Goal: Information Seeking & Learning: Find specific fact

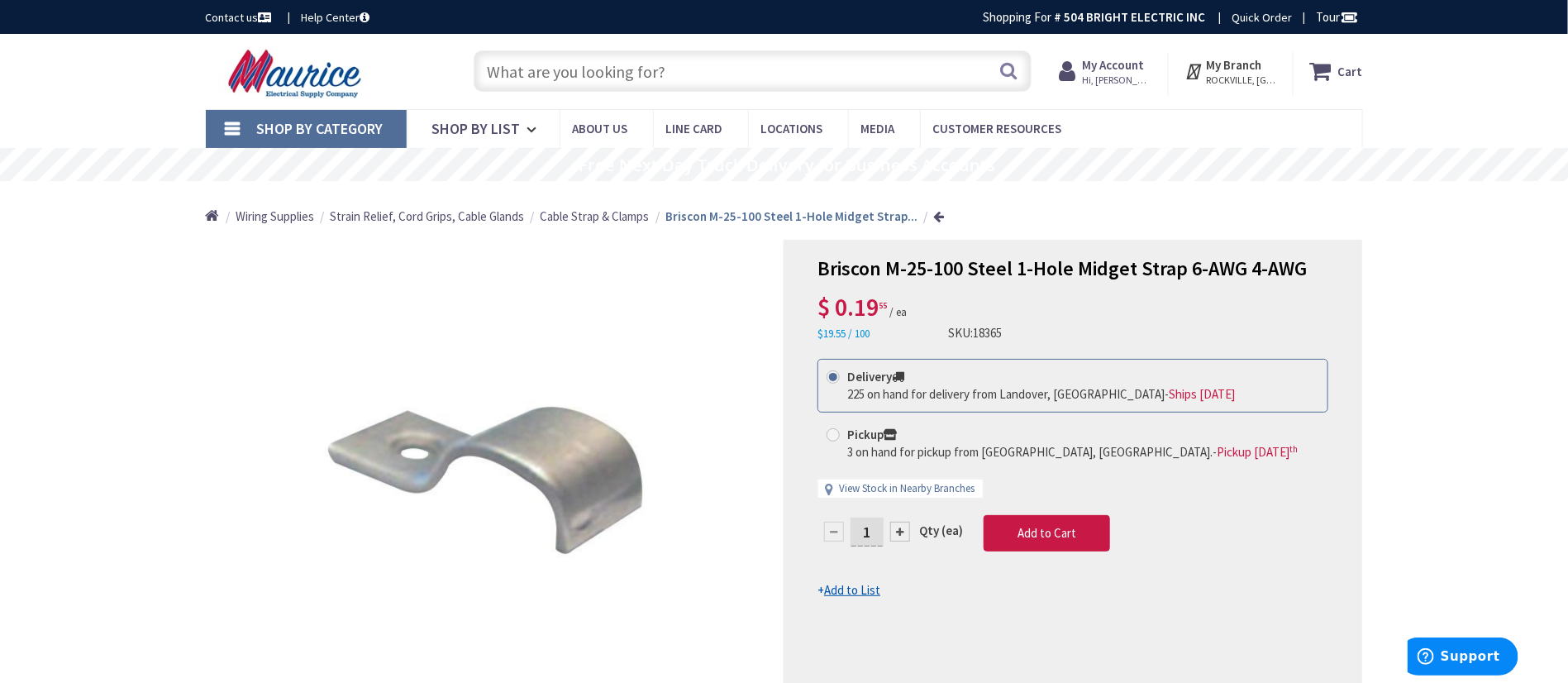
click at [739, 76] on input "text" at bounding box center [753, 71] width 558 height 41
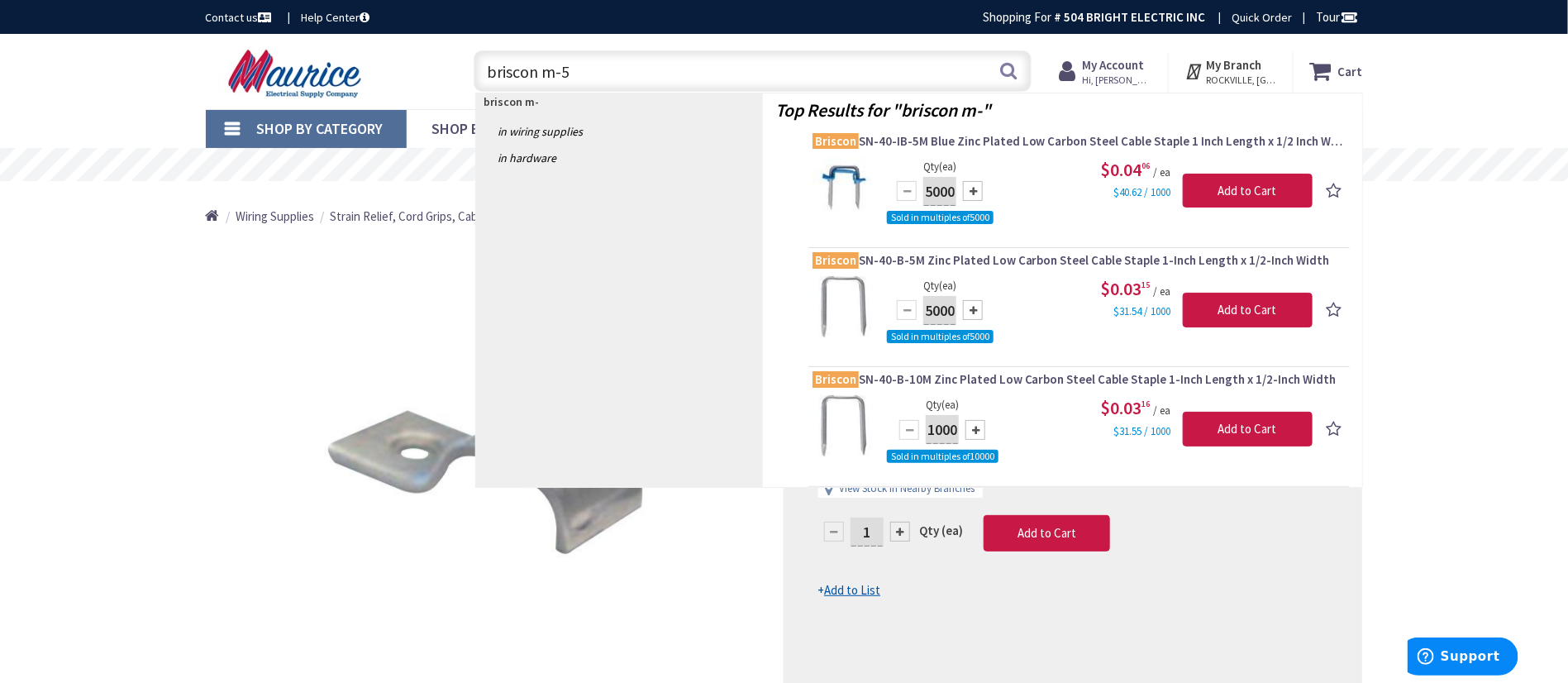
type input "briscon m-50"
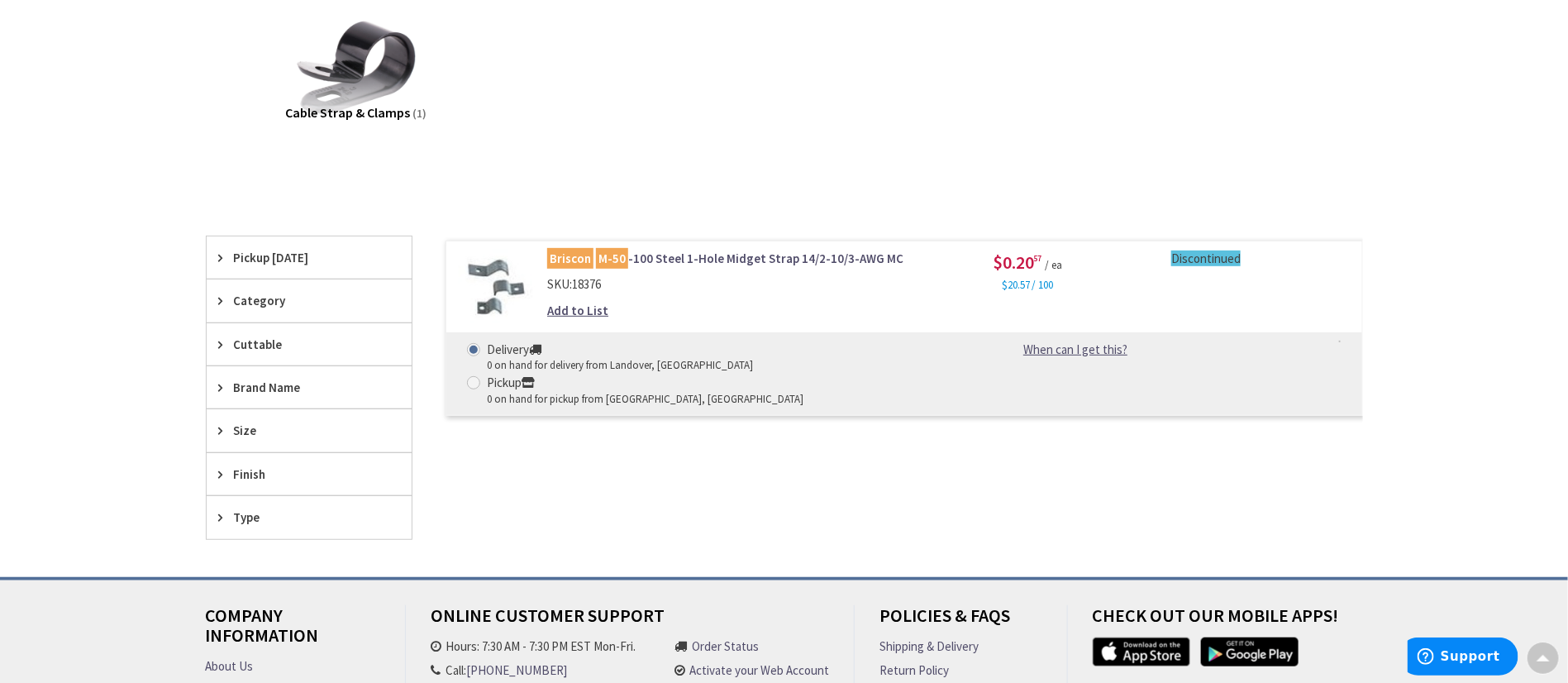
click at [82, 280] on div "Skip to Content Toggle Nav Search Cart My Cart Close" at bounding box center [784, 340] width 1568 height 1108
click at [589, 261] on mark "Briscon" at bounding box center [571, 259] width 47 height 21
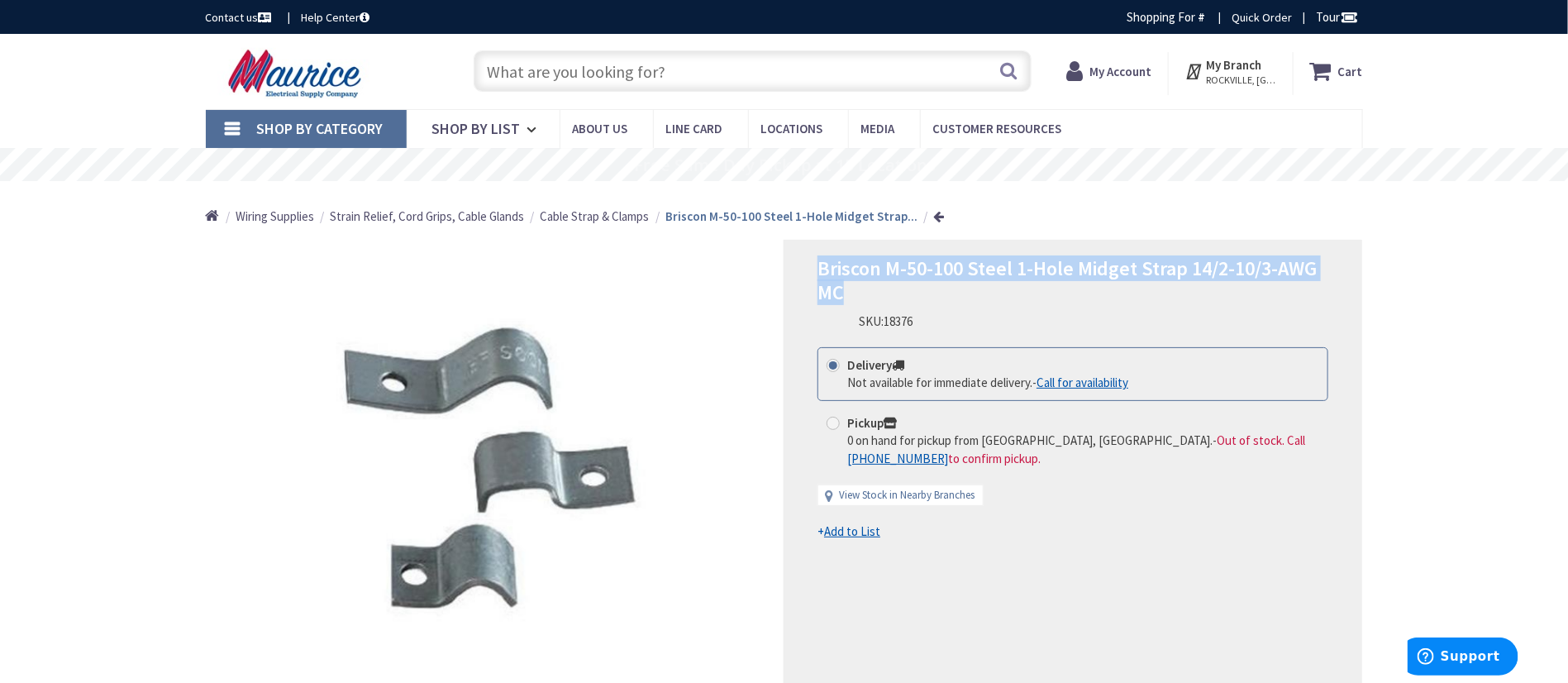
drag, startPoint x: 818, startPoint y: 270, endPoint x: 1116, endPoint y: 282, distance: 298.2
click at [1116, 282] on h1 "Briscon M-50-100 Steel 1-Hole Midget Strap 14/2-10/3-AWG MC" at bounding box center [1073, 280] width 511 height 48
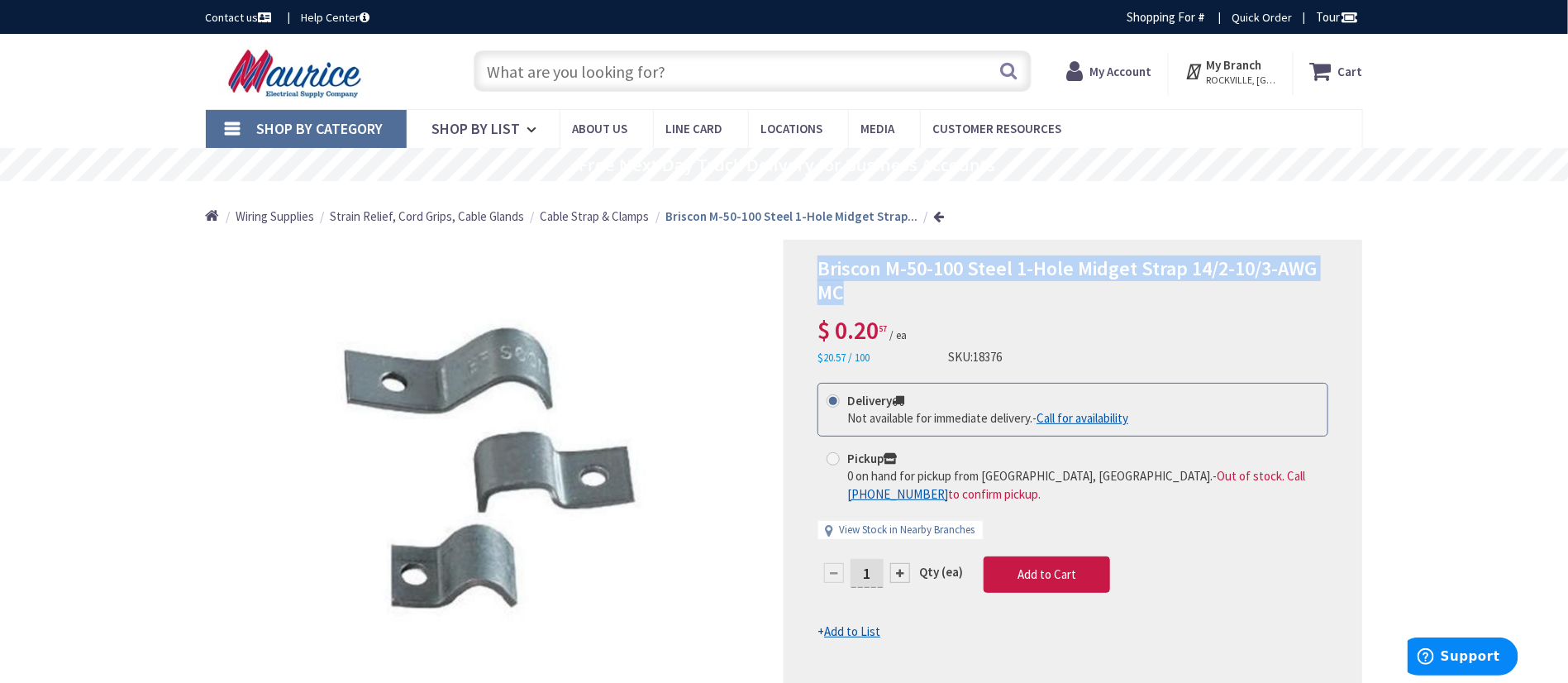
copy span "Briscon M-50-100 Steel 1-Hole Midget Strap 14/2-10/3-AWG MC"
